Goal: Task Accomplishment & Management: Complete application form

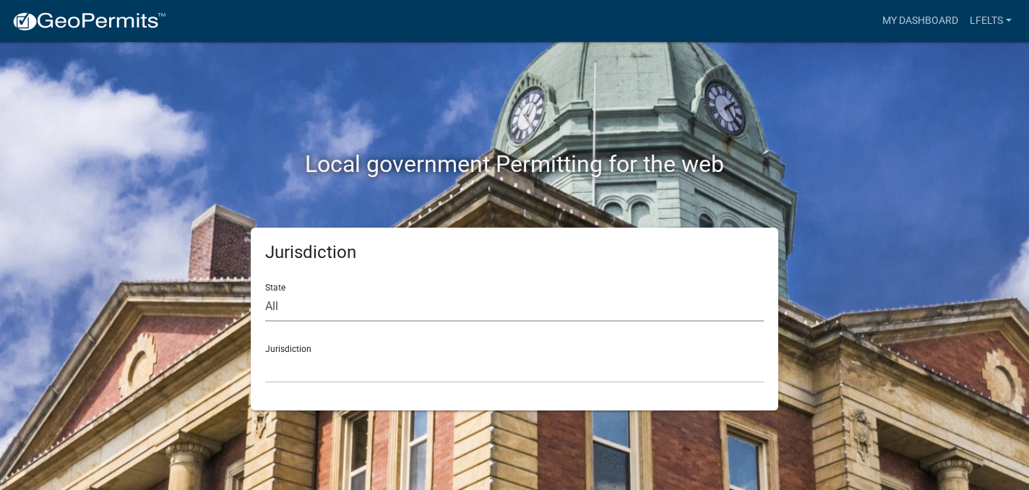
click at [274, 301] on select "All Colorado Georgia Indiana Iowa Kansas Minnesota Ohio South Carolina Wisconsin" at bounding box center [514, 307] width 498 height 30
select select "Georgia"
click at [265, 292] on select "All Colorado Georgia Indiana Iowa Kansas Minnesota Ohio South Carolina Wisconsin" at bounding box center [514, 307] width 498 height 30
click at [290, 372] on select "Carroll County, Georgia Cook County, Georgia Crawford County, Georgia Gilmer Co…" at bounding box center [514, 368] width 498 height 30
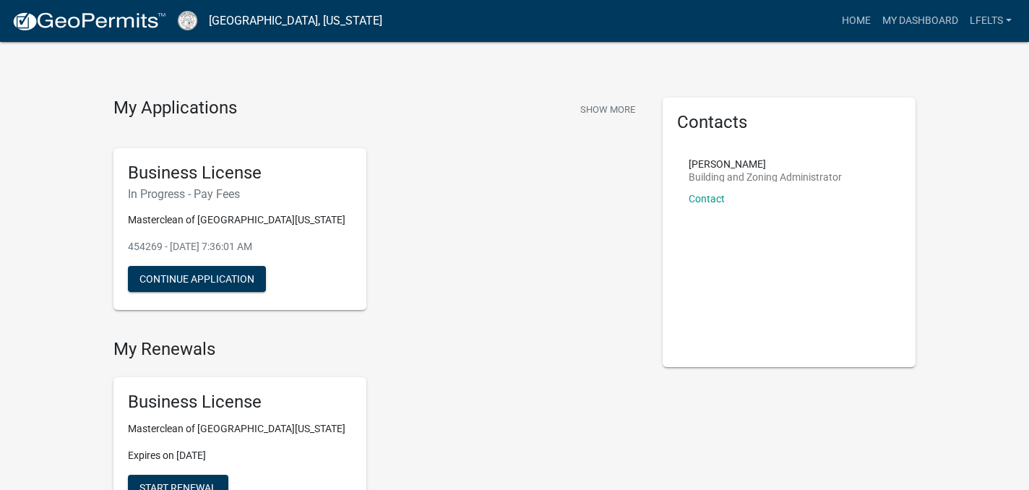
scroll to position [5, 0]
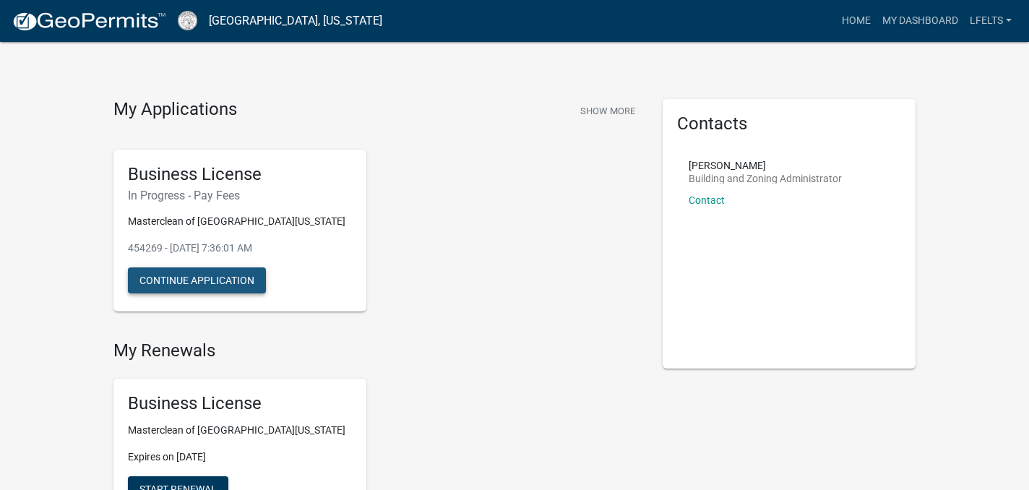
click at [222, 274] on button "Continue Application" at bounding box center [197, 280] width 138 height 26
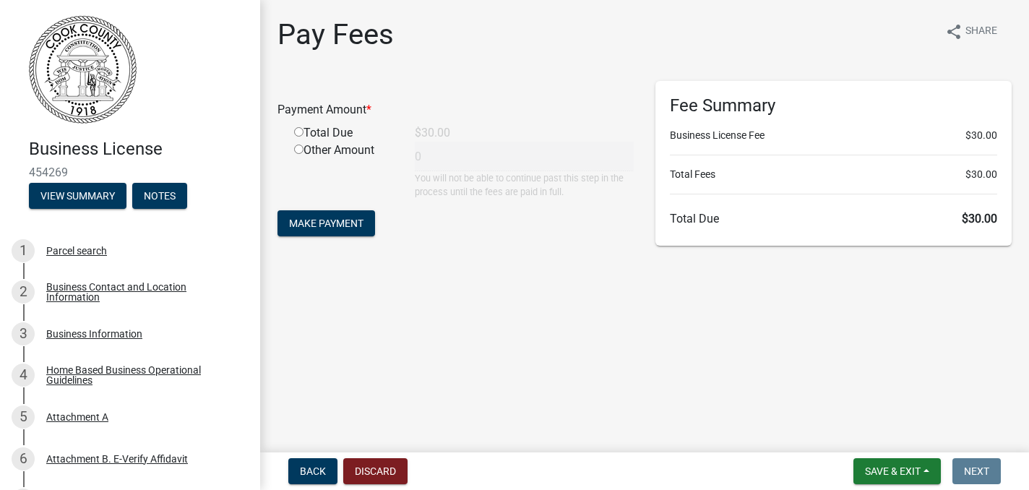
click at [298, 132] on input "radio" at bounding box center [298, 131] width 9 height 9
radio input "true"
type input "30"
click at [308, 222] on span "Make Payment" at bounding box center [326, 223] width 74 height 12
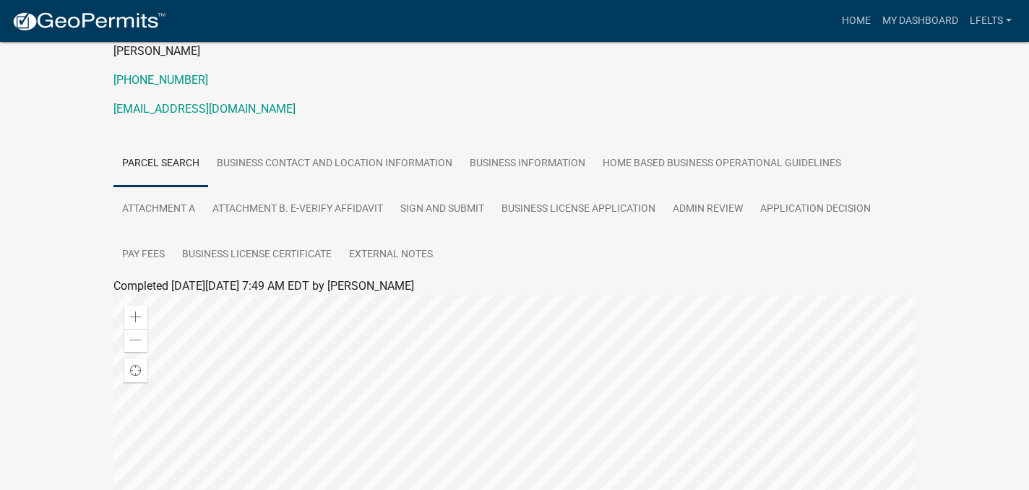
scroll to position [175, 0]
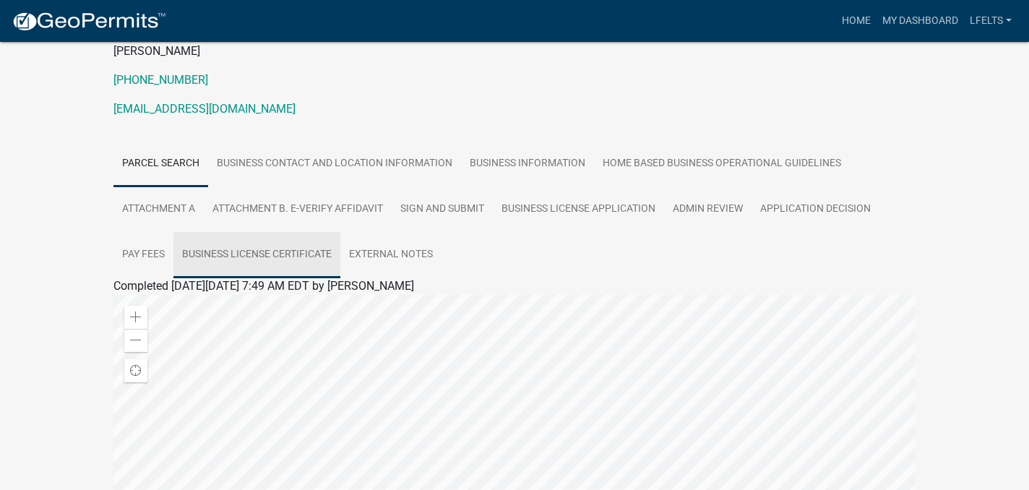
click at [244, 249] on link "Business License Certificate" at bounding box center [256, 255] width 167 height 46
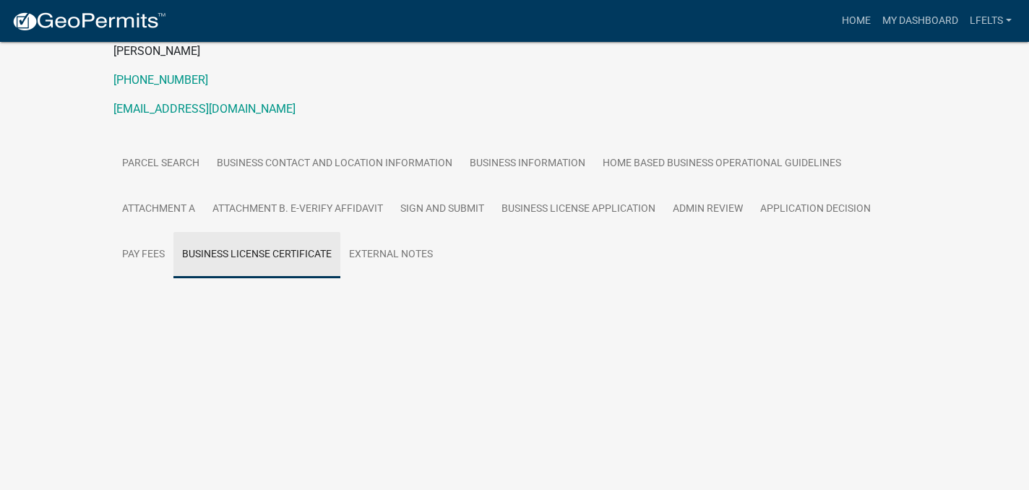
scroll to position [57, 0]
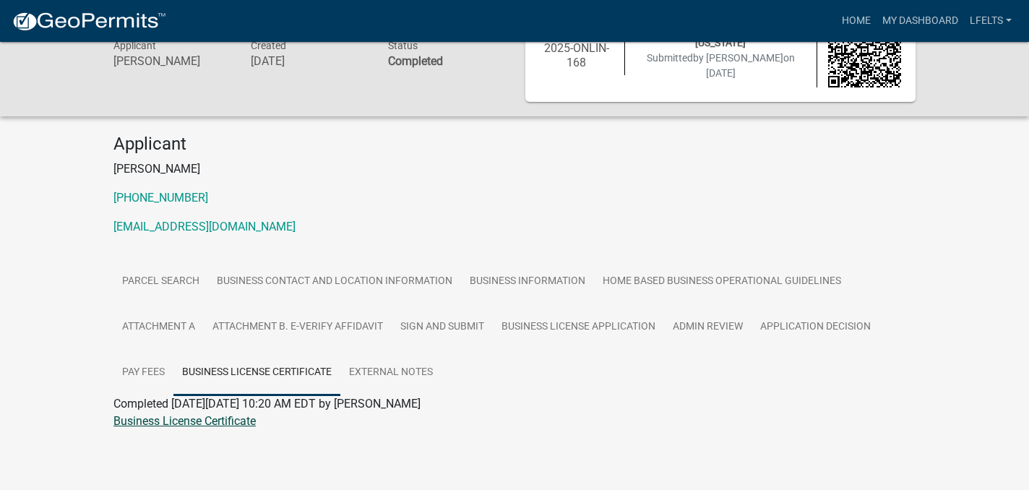
click at [212, 420] on link "Business License Certificate" at bounding box center [184, 421] width 142 height 14
